Goal: Transaction & Acquisition: Download file/media

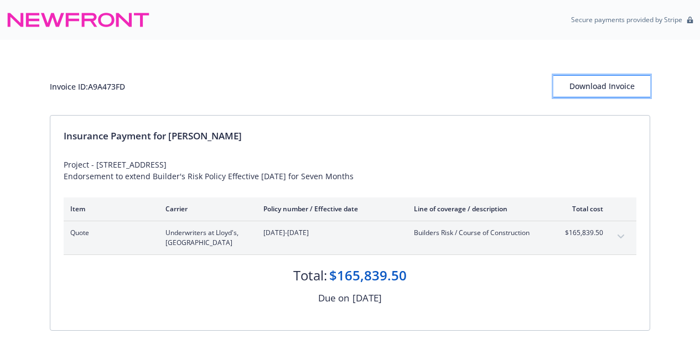
click at [603, 81] on div "Download Invoice" at bounding box center [601, 86] width 97 height 21
